Goal: Task Accomplishment & Management: Complete application form

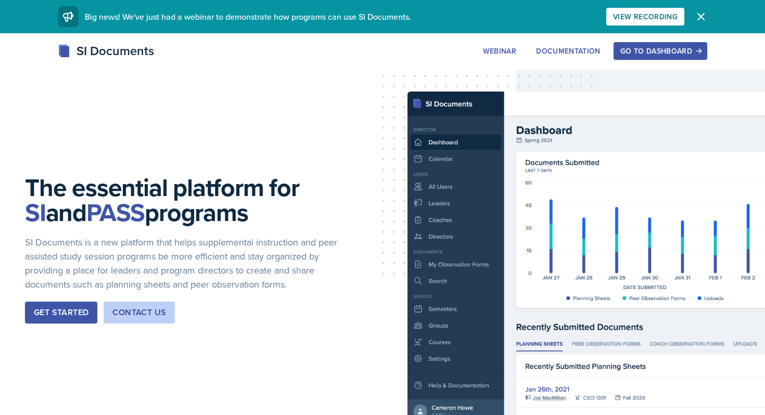
click at [667, 47] on div "Go to Dashboard" at bounding box center [660, 51] width 80 height 8
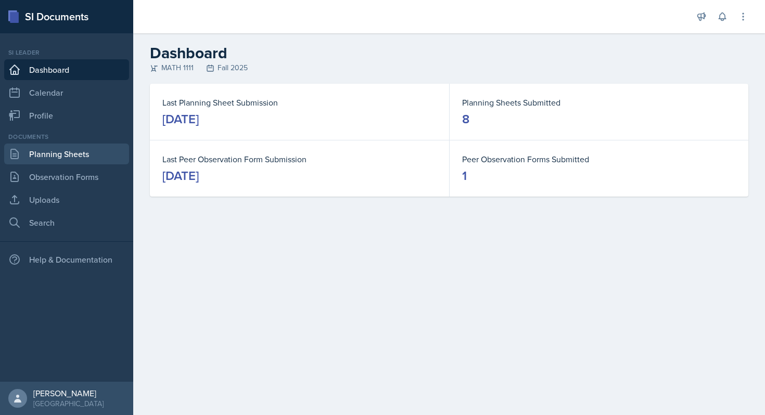
click at [62, 161] on link "Planning Sheets" at bounding box center [66, 154] width 125 height 21
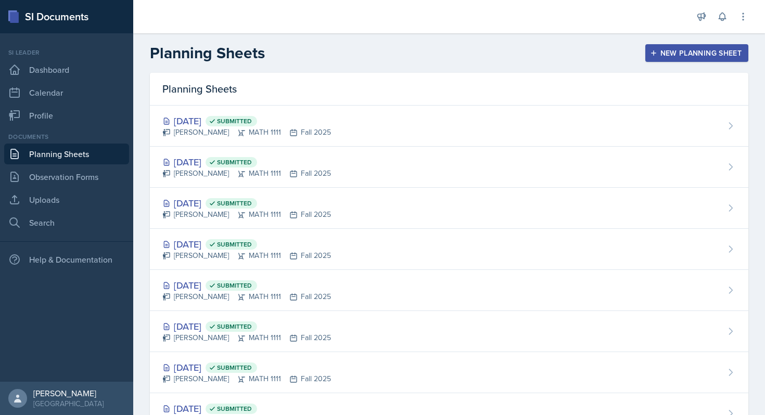
click at [673, 54] on div "New Planning Sheet" at bounding box center [697, 53] width 90 height 8
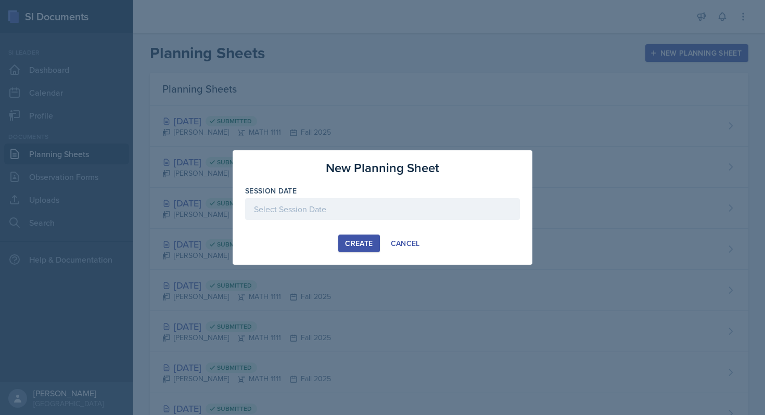
click at [358, 210] on div at bounding box center [382, 209] width 275 height 22
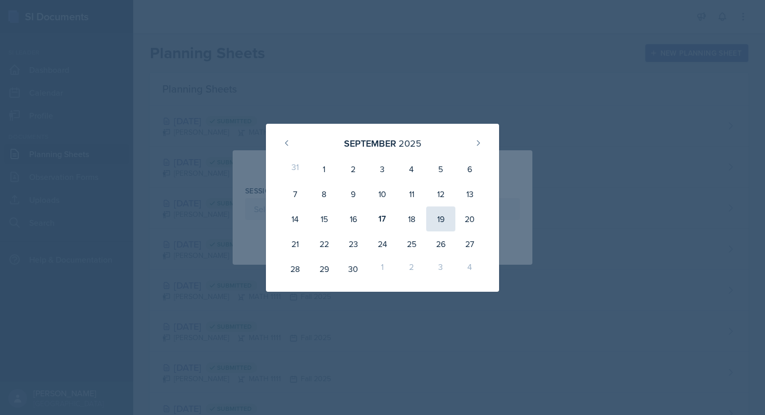
click at [442, 213] on div "19" at bounding box center [440, 219] width 29 height 25
type input "September 19th, 2025"
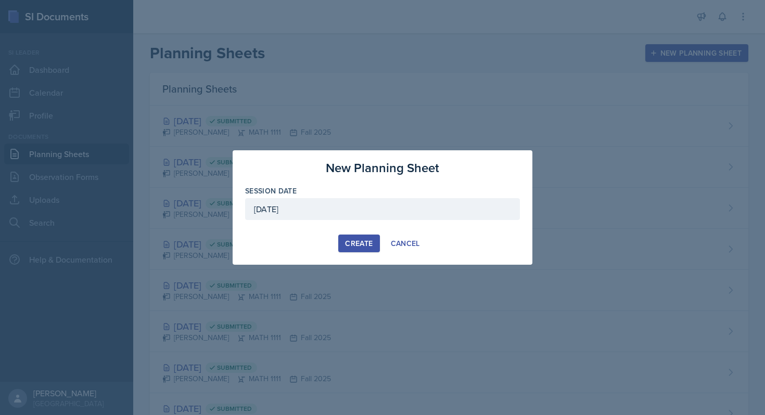
click at [357, 248] on div "Create" at bounding box center [359, 243] width 28 height 8
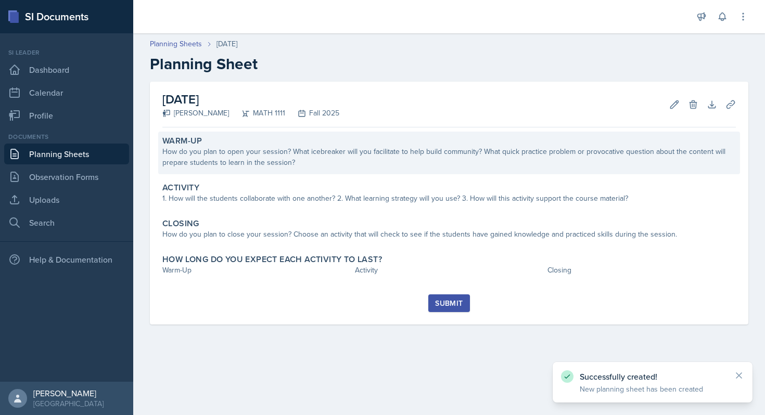
click at [310, 165] on div "How do you plan to open your session? What icebreaker will you facilitate to he…" at bounding box center [449, 157] width 574 height 22
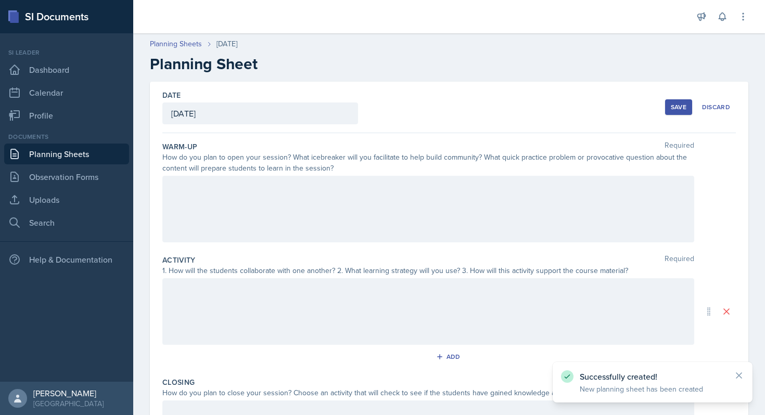
click at [300, 211] on div at bounding box center [428, 209] width 532 height 67
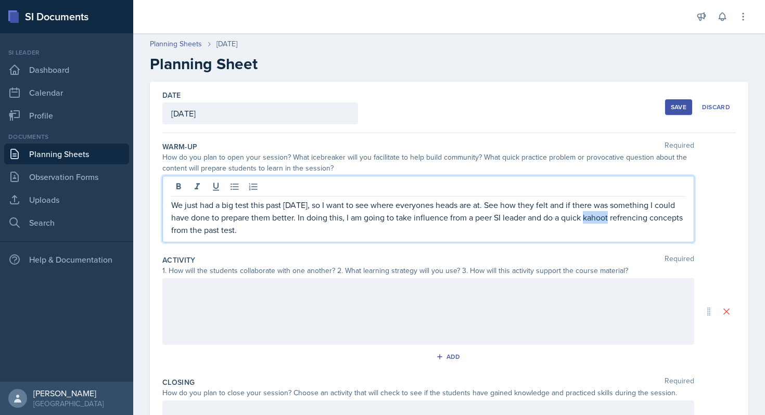
click at [625, 217] on p "We just had a big test this past Friday, so I want to see where everyones heads…" at bounding box center [428, 217] width 514 height 37
click at [421, 231] on p "We just had a big test this past Friday, so I want to see where everyones heads…" at bounding box center [428, 217] width 514 height 37
drag, startPoint x: 346, startPoint y: 227, endPoint x: 294, endPoint y: 228, distance: 52.1
click at [294, 228] on p "We just had a big test this past Friday, so I want to see where everyones heads…" at bounding box center [428, 217] width 514 height 37
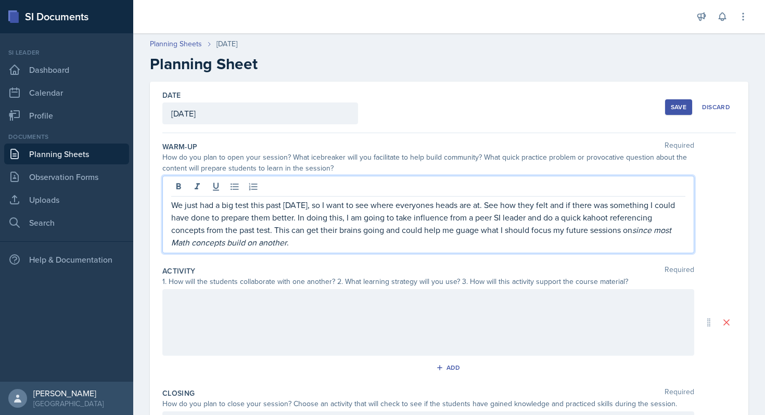
click at [349, 342] on div at bounding box center [428, 322] width 532 height 67
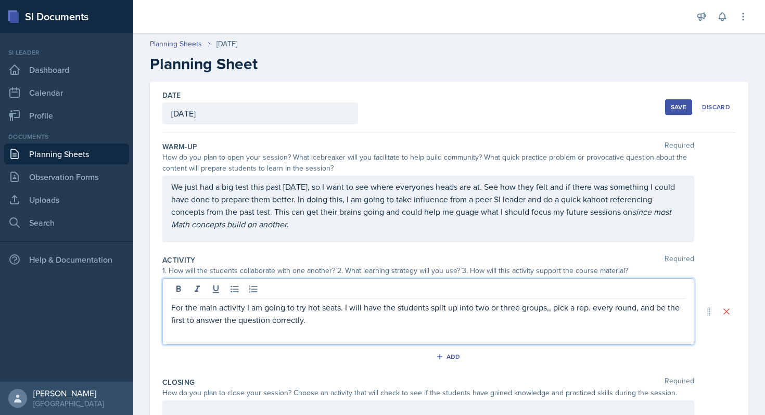
click at [333, 326] on p "For the main activity I am going to try hot seats. I will have the students spl…" at bounding box center [428, 313] width 514 height 25
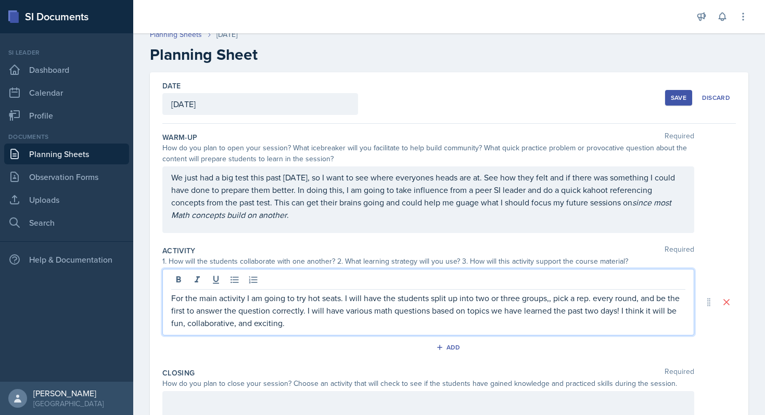
click at [294, 326] on p "For the main activity I am going to try hot seats. I will have the students spl…" at bounding box center [428, 310] width 514 height 37
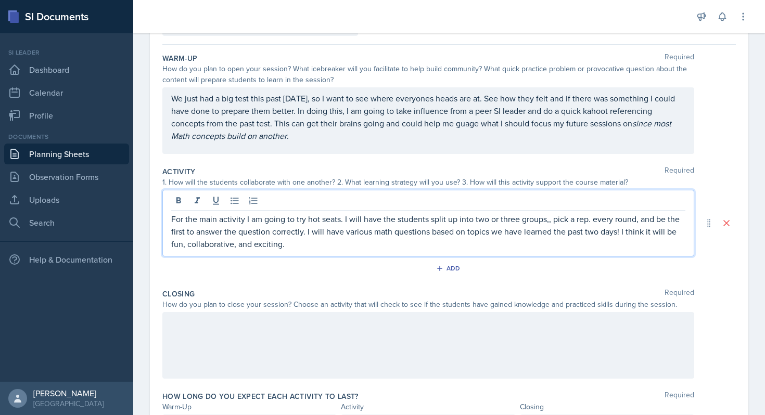
scroll to position [151, 0]
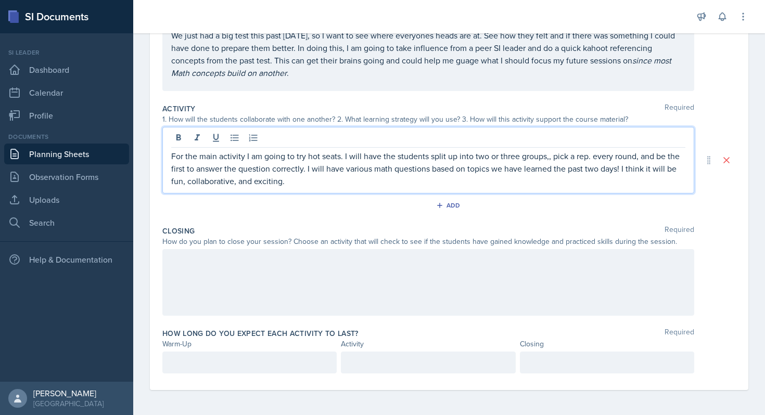
click at [294, 326] on div "How long do you expect each activity to last? Required Warm-Up Activity Closing" at bounding box center [449, 353] width 574 height 58
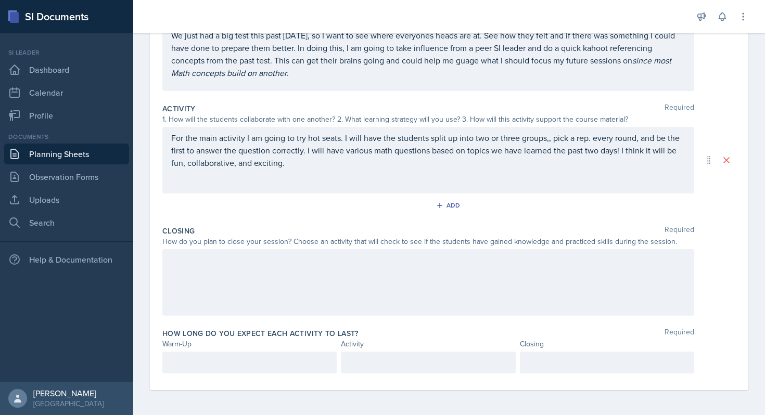
click at [294, 293] on div at bounding box center [428, 282] width 532 height 67
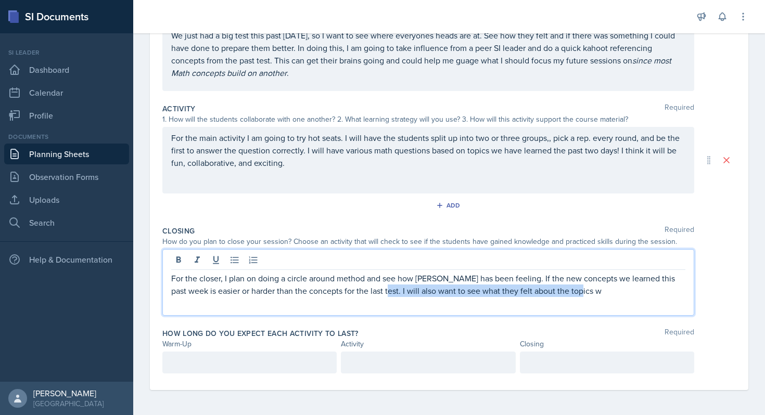
drag, startPoint x: 597, startPoint y: 295, endPoint x: 387, endPoint y: 294, distance: 209.7
click at [387, 294] on p "For the closer, I plan on doing a circle around method and see how eveyrone has…" at bounding box center [428, 284] width 514 height 25
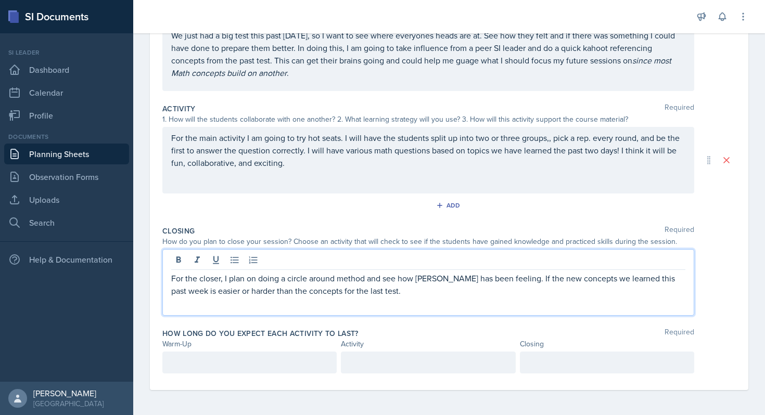
click at [289, 373] on div at bounding box center [249, 363] width 174 height 22
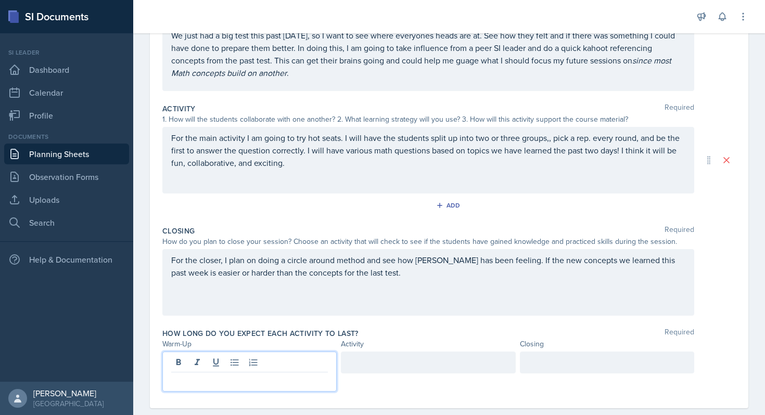
scroll to position [170, 0]
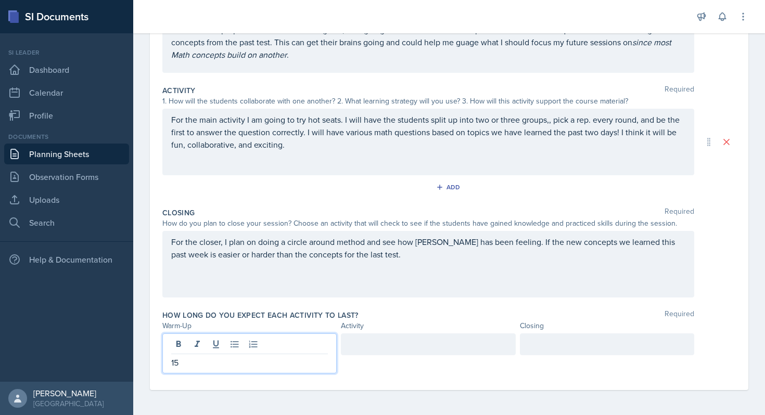
click at [421, 347] on div at bounding box center [428, 345] width 174 height 22
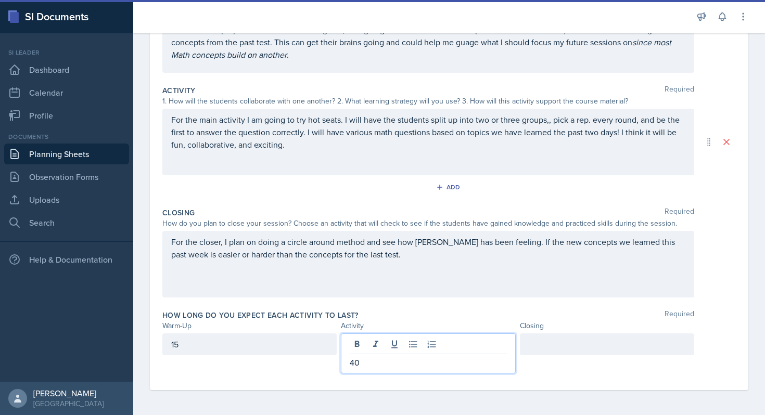
click at [611, 345] on div at bounding box center [607, 345] width 174 height 22
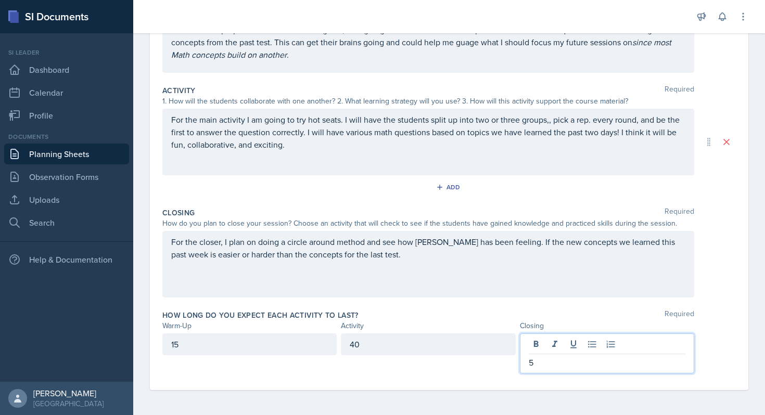
click at [704, 313] on div "How long do you expect each activity to last? Required" at bounding box center [449, 315] width 574 height 10
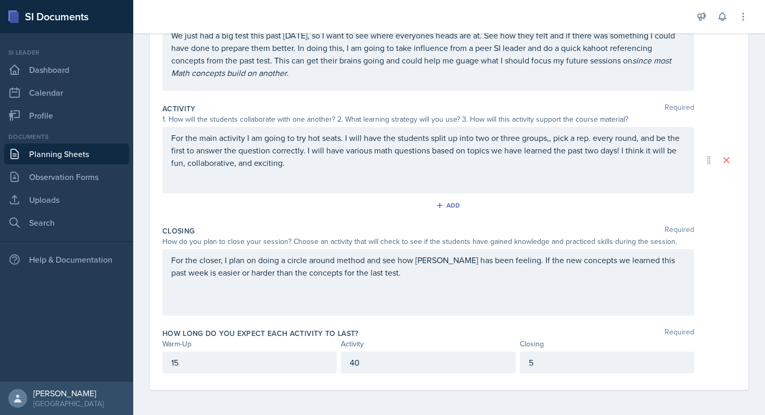
scroll to position [0, 0]
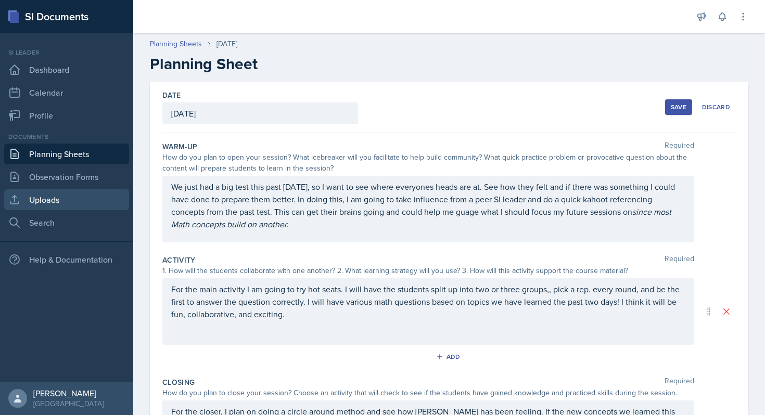
click at [46, 201] on link "Uploads" at bounding box center [66, 199] width 125 height 21
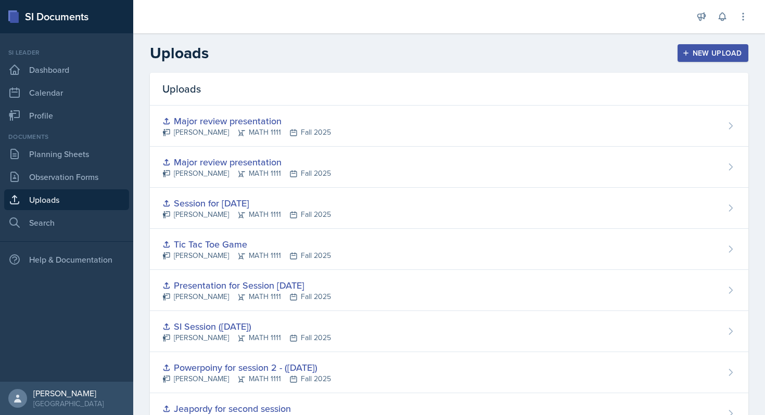
click at [692, 60] on button "New Upload" at bounding box center [713, 53] width 71 height 18
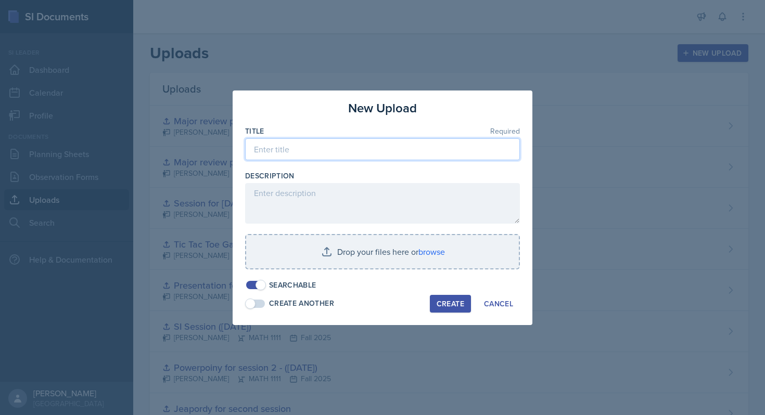
click at [334, 147] on input at bounding box center [382, 149] width 275 height 22
type input "SI Session for Friday the 19th of september"
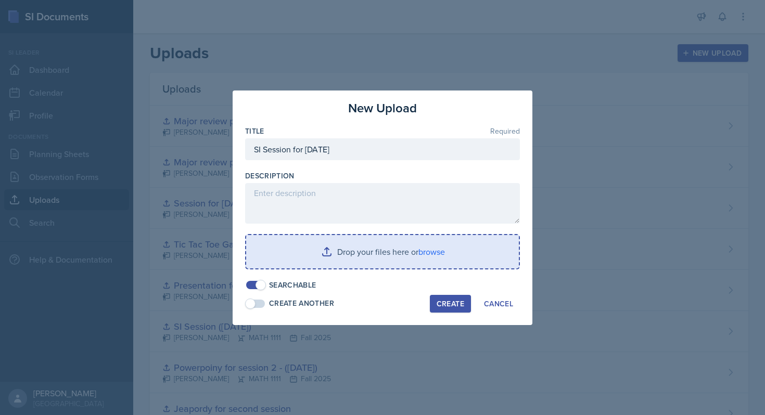
click at [455, 263] on input "file" at bounding box center [382, 251] width 273 height 33
click at [297, 241] on input "file" at bounding box center [382, 251] width 273 height 33
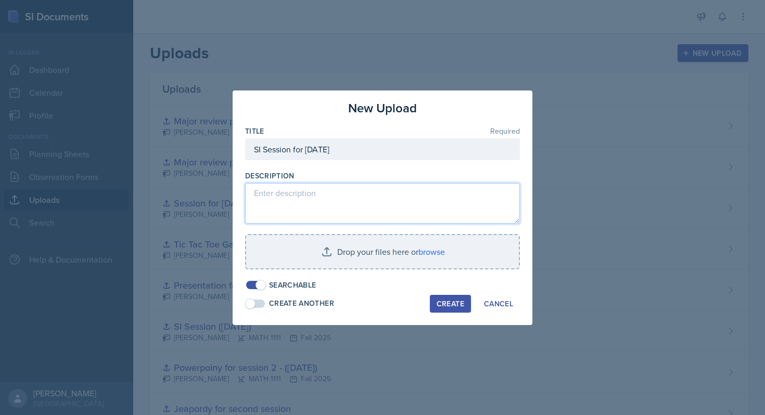
click at [379, 195] on textarea at bounding box center [382, 203] width 275 height 41
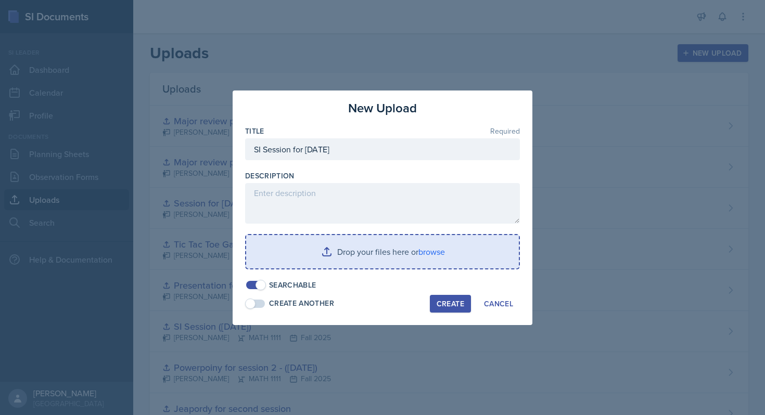
click at [357, 240] on input "file" at bounding box center [382, 251] width 273 height 33
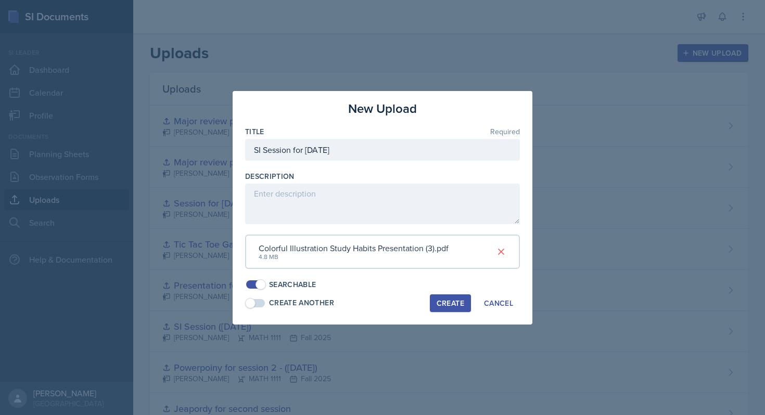
click at [434, 303] on button "Create" at bounding box center [450, 304] width 41 height 18
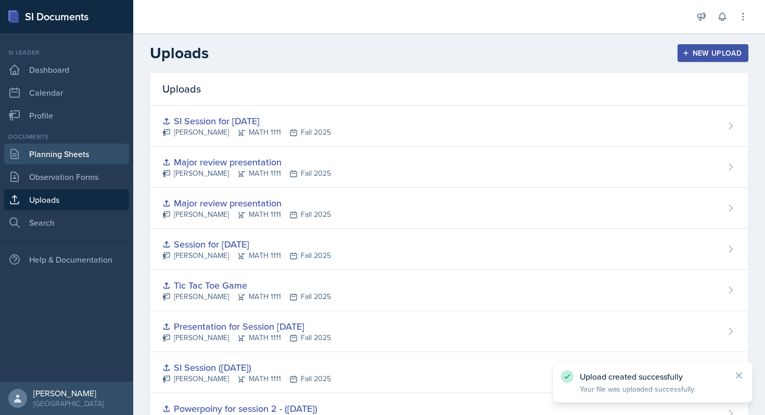
click at [82, 158] on link "Planning Sheets" at bounding box center [66, 154] width 125 height 21
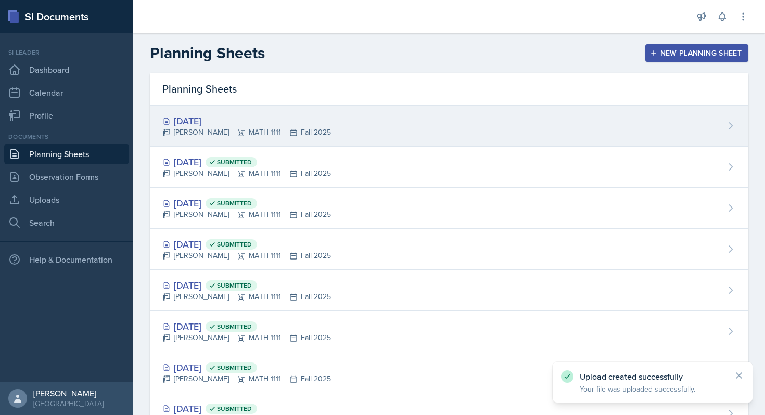
click at [554, 139] on div "Sep 19th, 2025 Lilianne Mezayek MATH 1111 Fall 2025" at bounding box center [449, 126] width 599 height 41
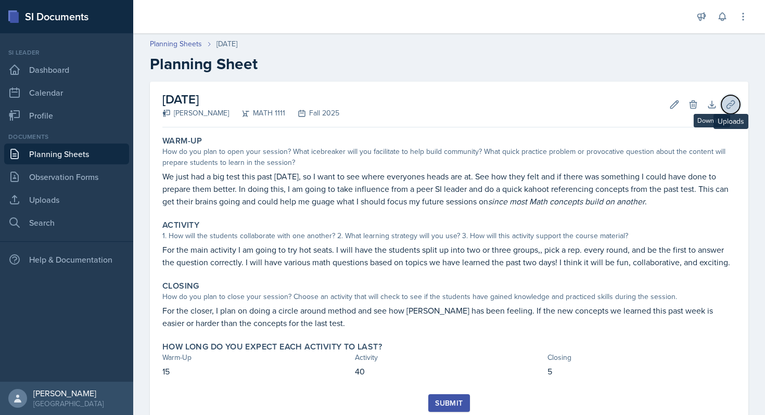
click at [733, 102] on icon at bounding box center [731, 104] width 10 height 10
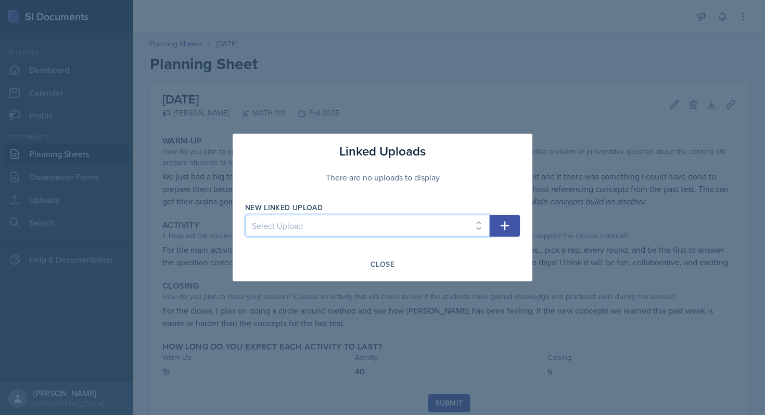
click at [419, 217] on select "Select Upload SI Mock Session PowerPoint MONDAY (AUG 25 2024) POWERPOINT Jeapor…" at bounding box center [367, 226] width 245 height 22
select select "f7e6b509-9ef9-47d0-8f67-e3d6f7e1e1b0"
click at [245, 215] on select "Select Upload SI Mock Session PowerPoint MONDAY (AUG 25 2024) POWERPOINT Jeapor…" at bounding box center [367, 226] width 245 height 22
click at [521, 226] on div "Linked Uploads There are no uploads to display New Linked Upload Select Upload …" at bounding box center [383, 208] width 300 height 148
click at [514, 231] on button "button" at bounding box center [505, 226] width 30 height 22
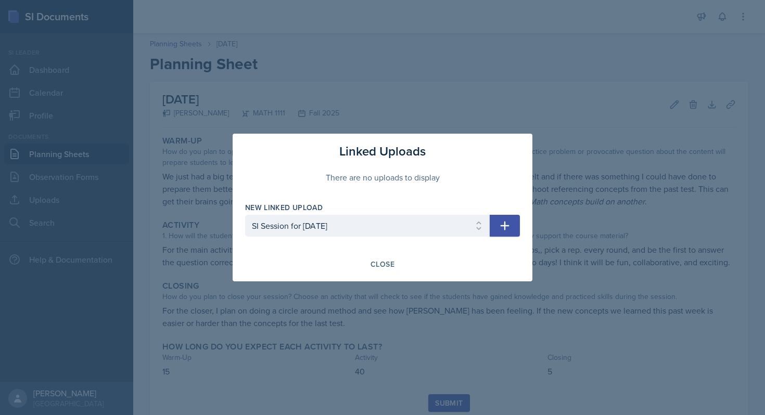
select select
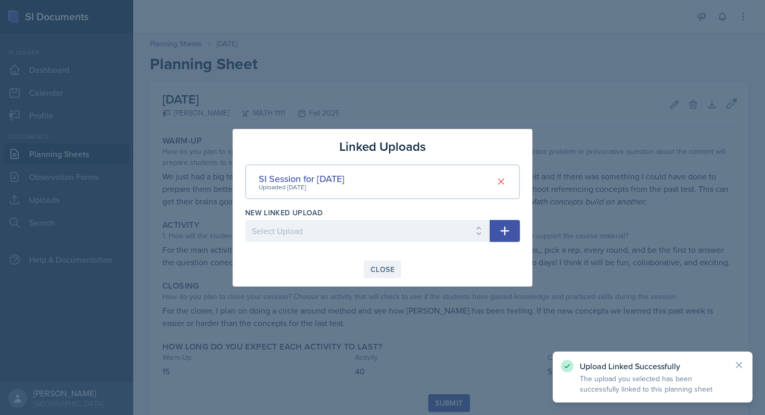
click at [383, 272] on div "Close" at bounding box center [383, 269] width 24 height 8
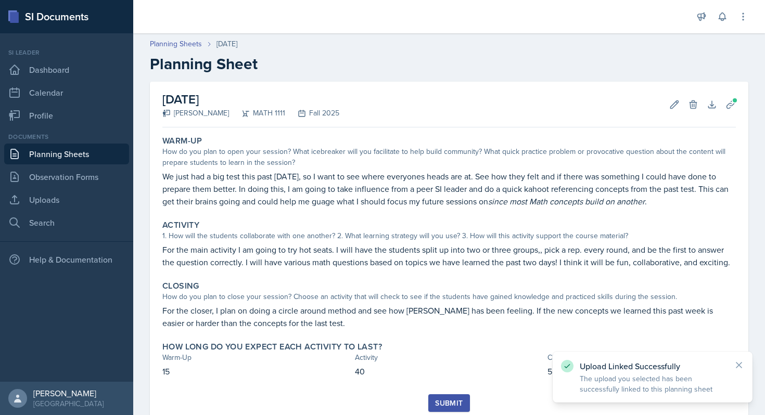
click at [437, 409] on button "Submit" at bounding box center [448, 404] width 41 height 18
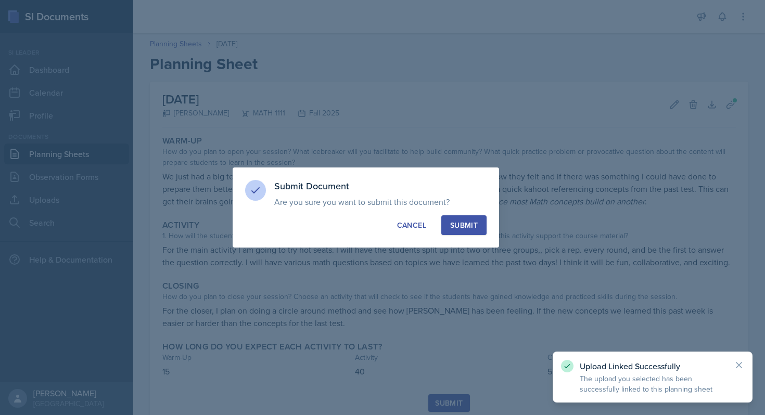
click at [474, 222] on div "Submit" at bounding box center [464, 225] width 28 height 10
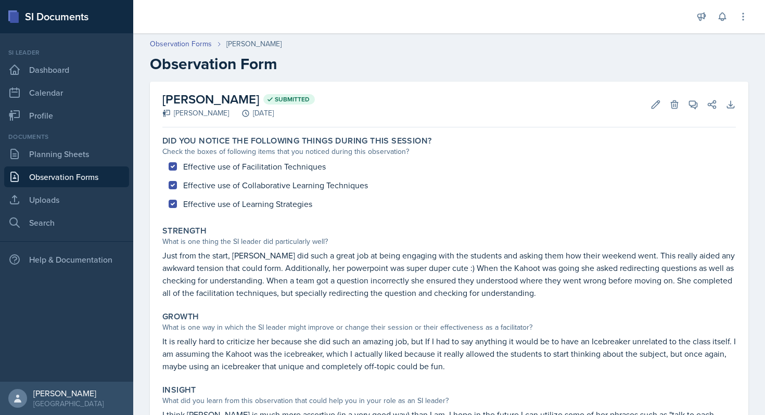
scroll to position [4, 0]
